Goal: Information Seeking & Learning: Stay updated

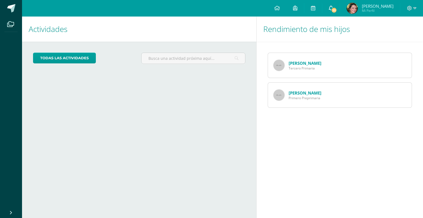
click at [333, 9] on icon at bounding box center [331, 8] width 4 height 5
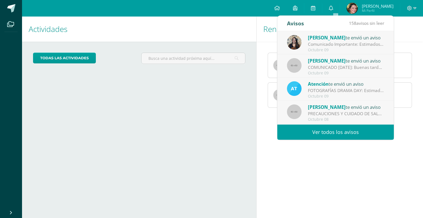
click at [336, 130] on link "Ver todos los avisos" at bounding box center [336, 132] width 117 height 15
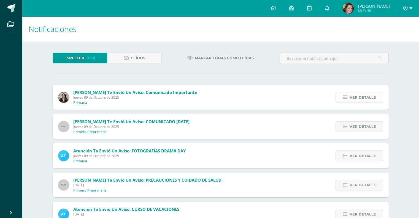
click at [356, 96] on span "Ver detalle" at bounding box center [363, 97] width 26 height 10
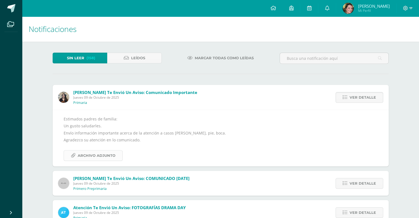
click at [96, 154] on span "Archivo Adjunto" at bounding box center [97, 155] width 38 height 10
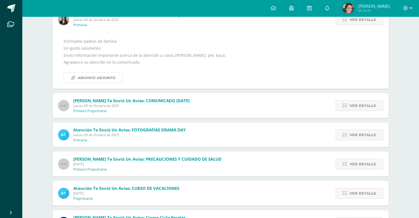
scroll to position [83, 0]
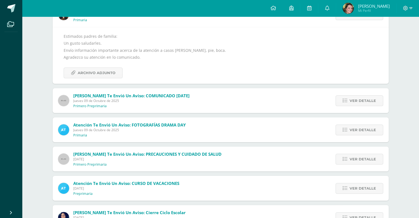
click at [123, 102] on span "Jueves 09 de Octubre de 2025" at bounding box center [131, 100] width 116 height 5
click at [354, 101] on span "Ver detalle" at bounding box center [363, 101] width 26 height 10
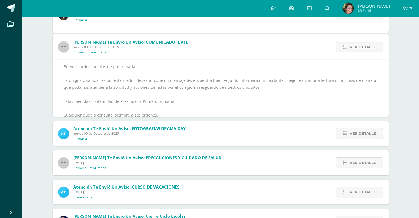
scroll to position [58, 0]
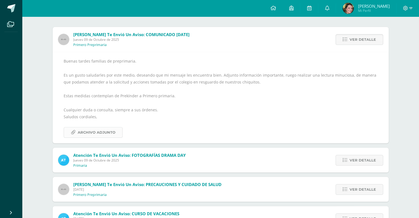
click at [92, 132] on span "Archivo Adjunto" at bounding box center [97, 132] width 38 height 10
click at [355, 162] on span "Ver detalle" at bounding box center [363, 160] width 26 height 10
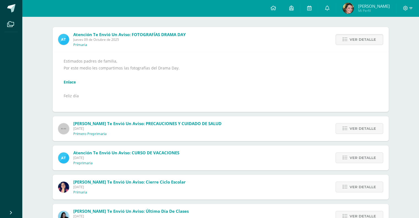
click at [71, 82] on link "Enlace" at bounding box center [70, 81] width 12 height 5
click at [373, 129] on span "Ver detalle" at bounding box center [363, 128] width 26 height 10
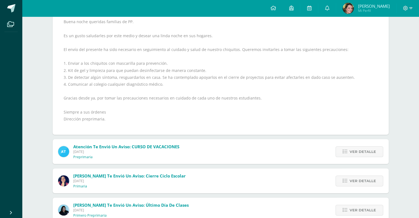
scroll to position [141, 0]
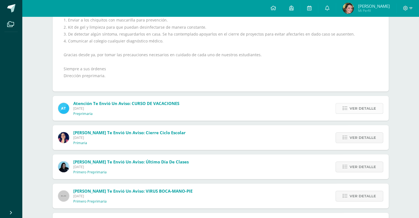
click at [350, 106] on link "Ver detalle" at bounding box center [360, 108] width 48 height 11
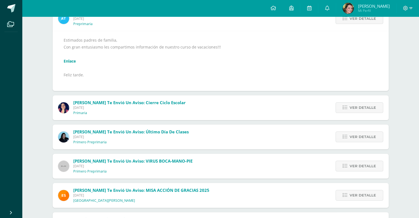
scroll to position [44, 0]
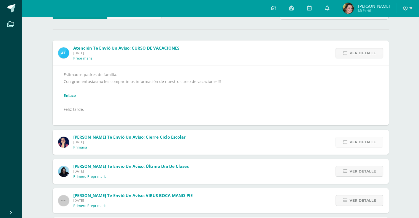
click at [362, 141] on span "Ver detalle" at bounding box center [363, 142] width 26 height 10
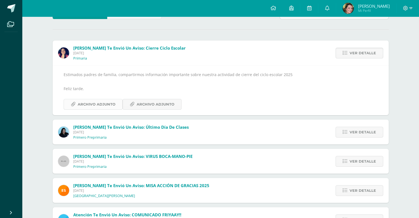
click at [91, 103] on span "Archivo Adjunto" at bounding box center [97, 104] width 38 height 10
click at [146, 103] on span "Archivo Adjunto" at bounding box center [156, 104] width 38 height 10
click at [360, 131] on span "Ver detalle" at bounding box center [363, 132] width 26 height 10
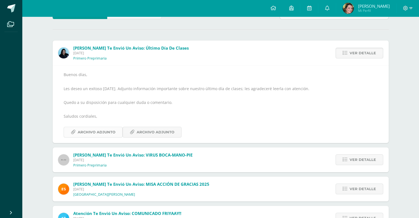
click at [89, 133] on span "Archivo Adjunto" at bounding box center [97, 132] width 38 height 10
click at [143, 133] on span "Archivo Adjunto" at bounding box center [156, 132] width 38 height 10
click at [361, 163] on span "Ver detalle" at bounding box center [363, 160] width 26 height 10
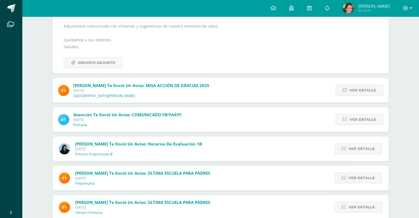
scroll to position [155, 0]
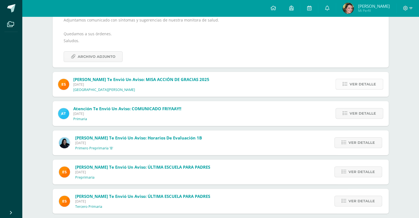
click at [355, 79] on span "Ver detalle" at bounding box center [363, 84] width 26 height 10
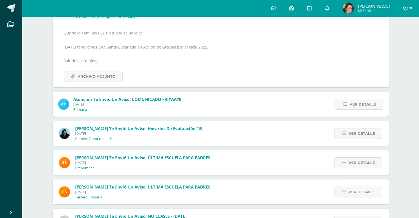
scroll to position [110, 0]
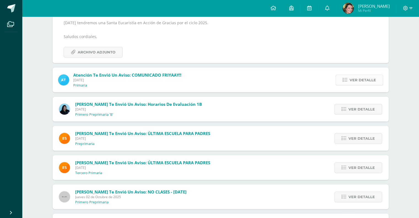
click at [355, 79] on span "Ver detalle" at bounding box center [363, 80] width 26 height 10
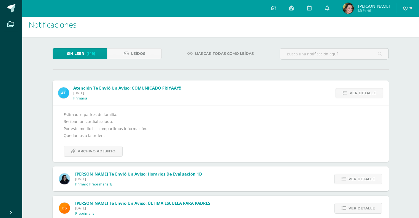
scroll to position [30, 0]
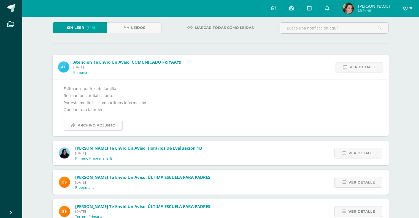
click at [101, 129] on span "Archivo Adjunto" at bounding box center [97, 125] width 38 height 10
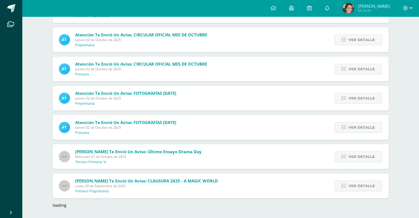
scroll to position [261, 0]
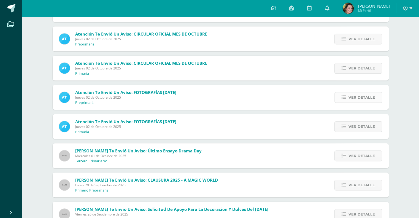
click at [365, 98] on span "Ver detalle" at bounding box center [362, 97] width 26 height 10
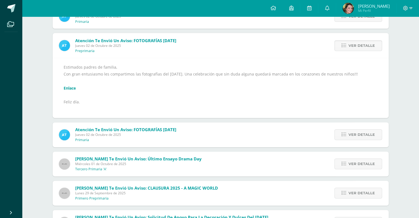
scroll to position [230, 0]
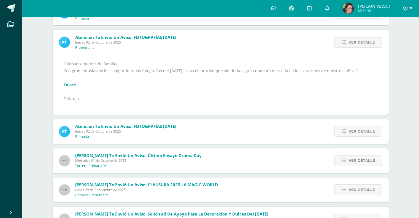
click at [71, 85] on link "Enlace" at bounding box center [70, 84] width 12 height 5
click at [360, 130] on span "Ver detalle" at bounding box center [362, 131] width 26 height 10
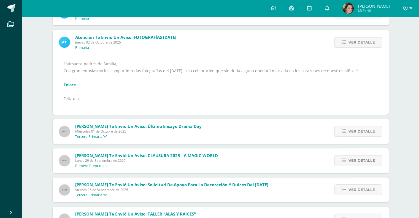
click at [71, 85] on link "Enlace" at bounding box center [70, 84] width 12 height 5
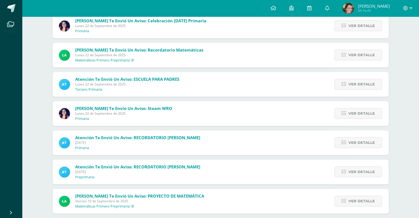
scroll to position [608, 0]
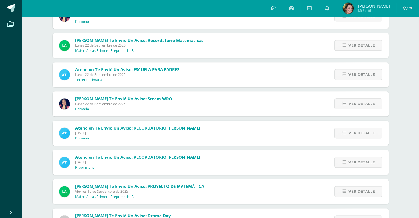
click at [142, 101] on span "[PERSON_NAME] te envió un aviso: Steam WRO" at bounding box center [123, 99] width 97 height 6
click at [364, 103] on span "Ver detalle" at bounding box center [362, 104] width 26 height 10
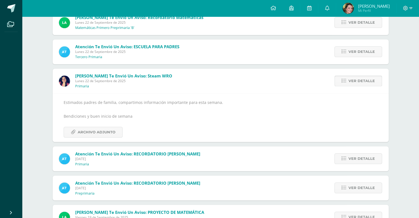
scroll to position [519, 0]
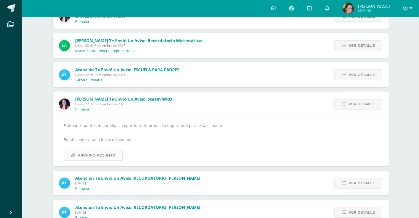
click at [99, 154] on span "Archivo Adjunto" at bounding box center [97, 155] width 38 height 10
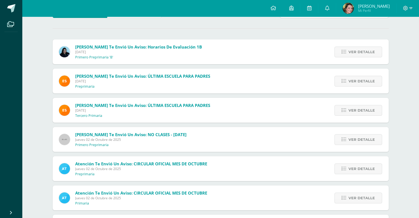
scroll to position [0, 0]
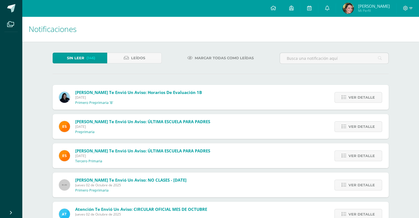
click at [223, 57] on span "Marcar todas como leídas" at bounding box center [224, 58] width 59 height 10
